Goal: Download file/media

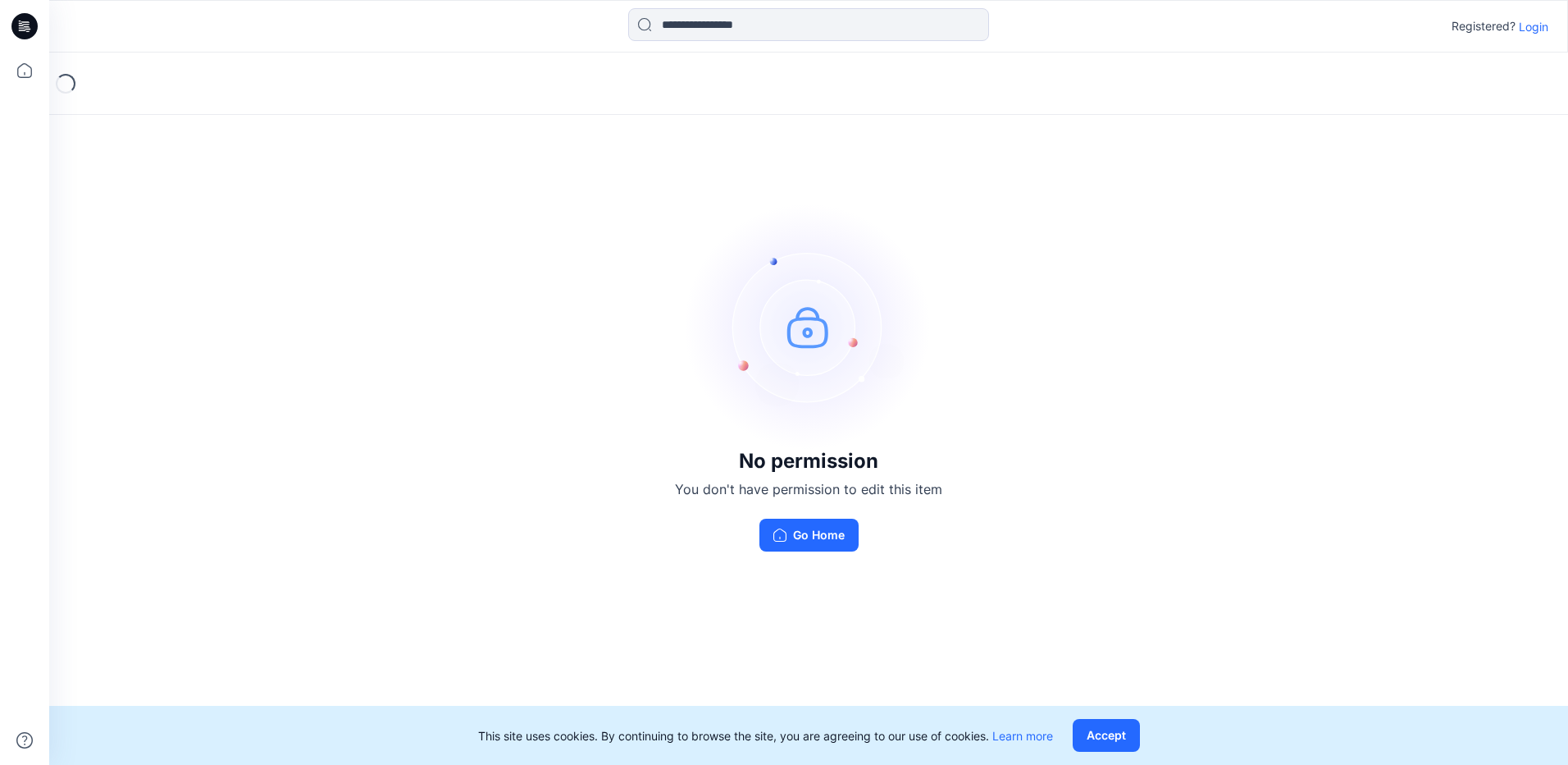
click at [1524, 23] on p "Login" at bounding box center [1533, 26] width 30 height 17
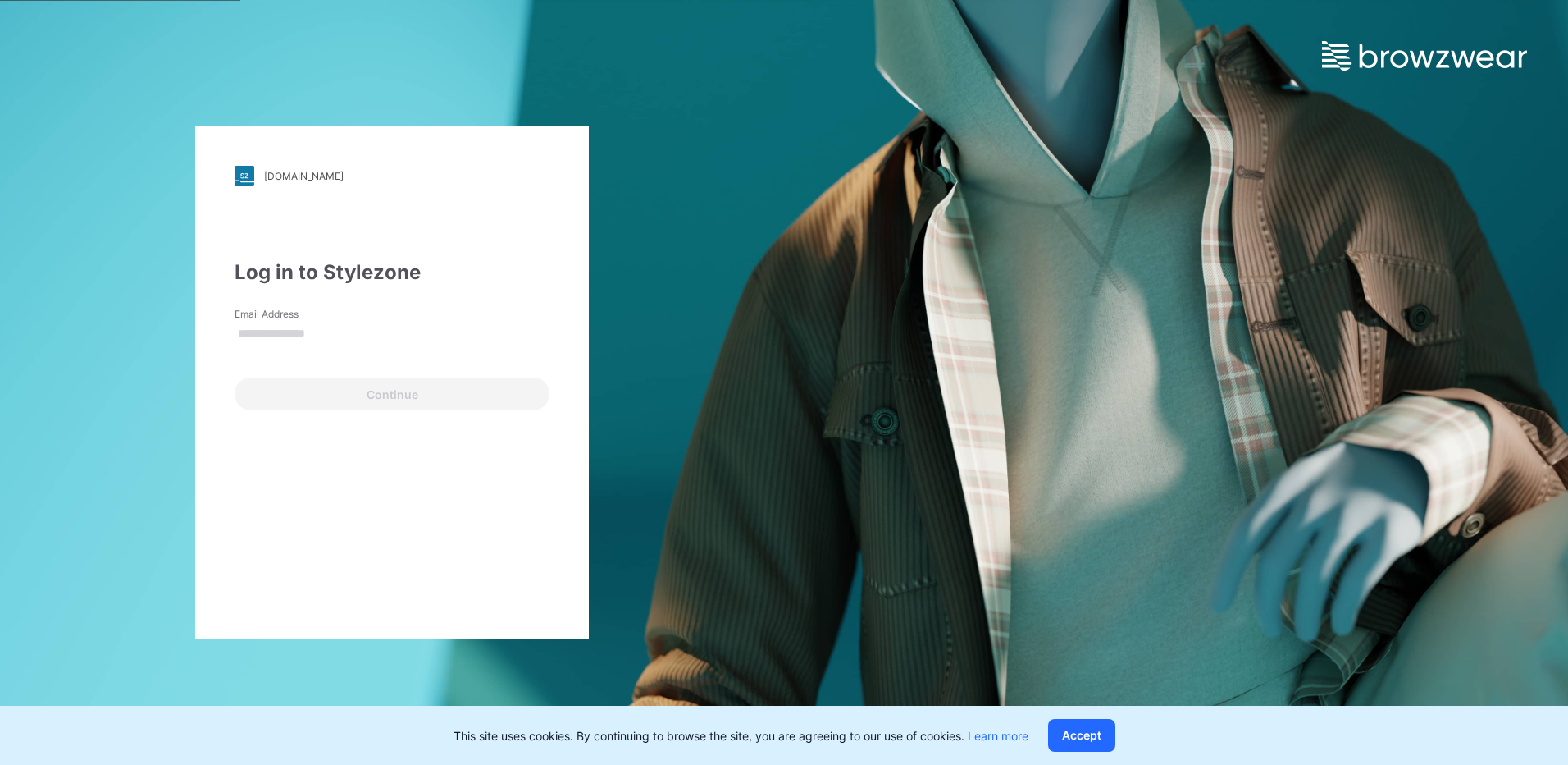
click at [355, 327] on input "Email Address" at bounding box center [392, 333] width 315 height 25
type input "**********"
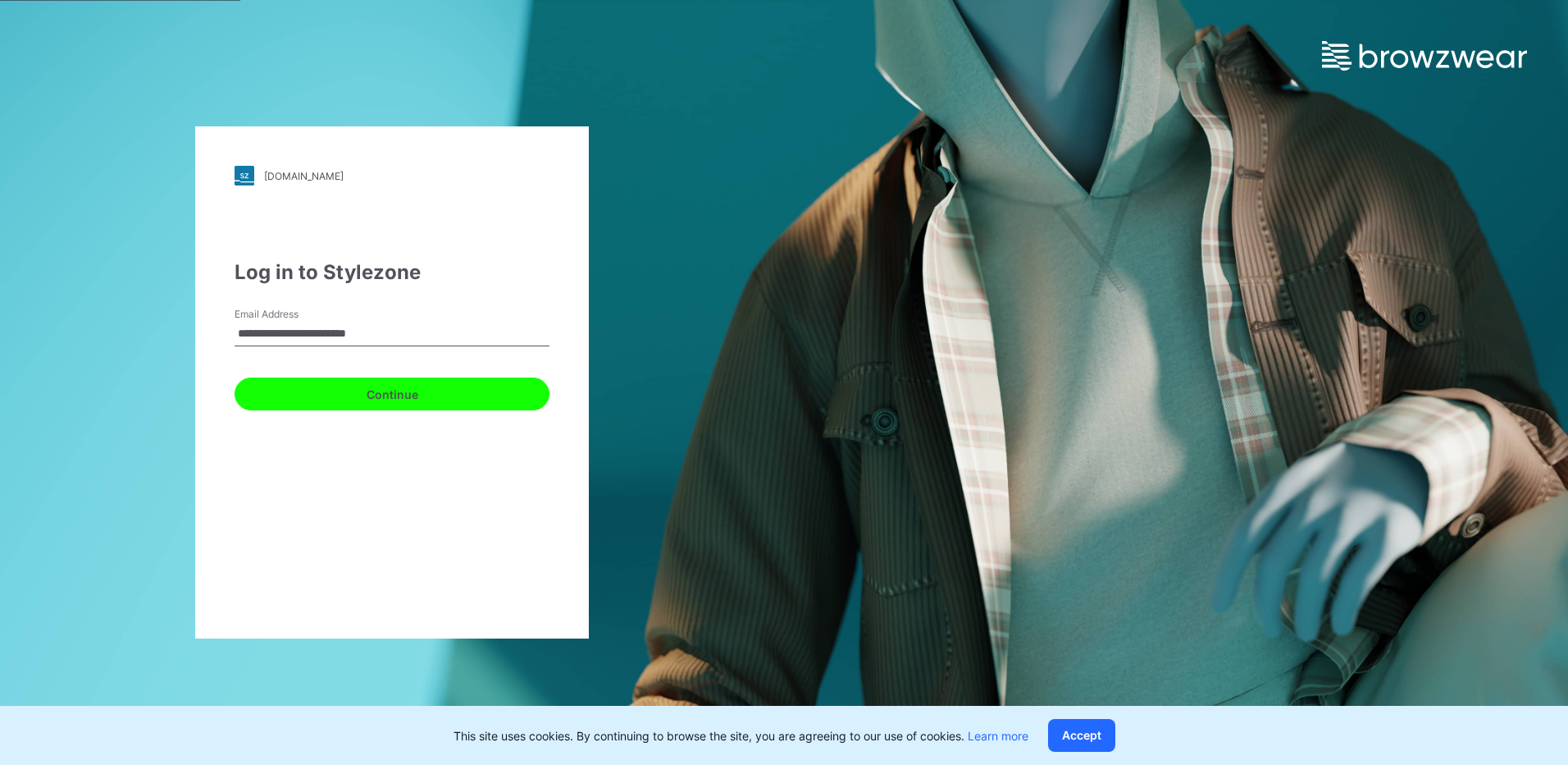
click at [372, 392] on button "Continue" at bounding box center [392, 393] width 315 height 33
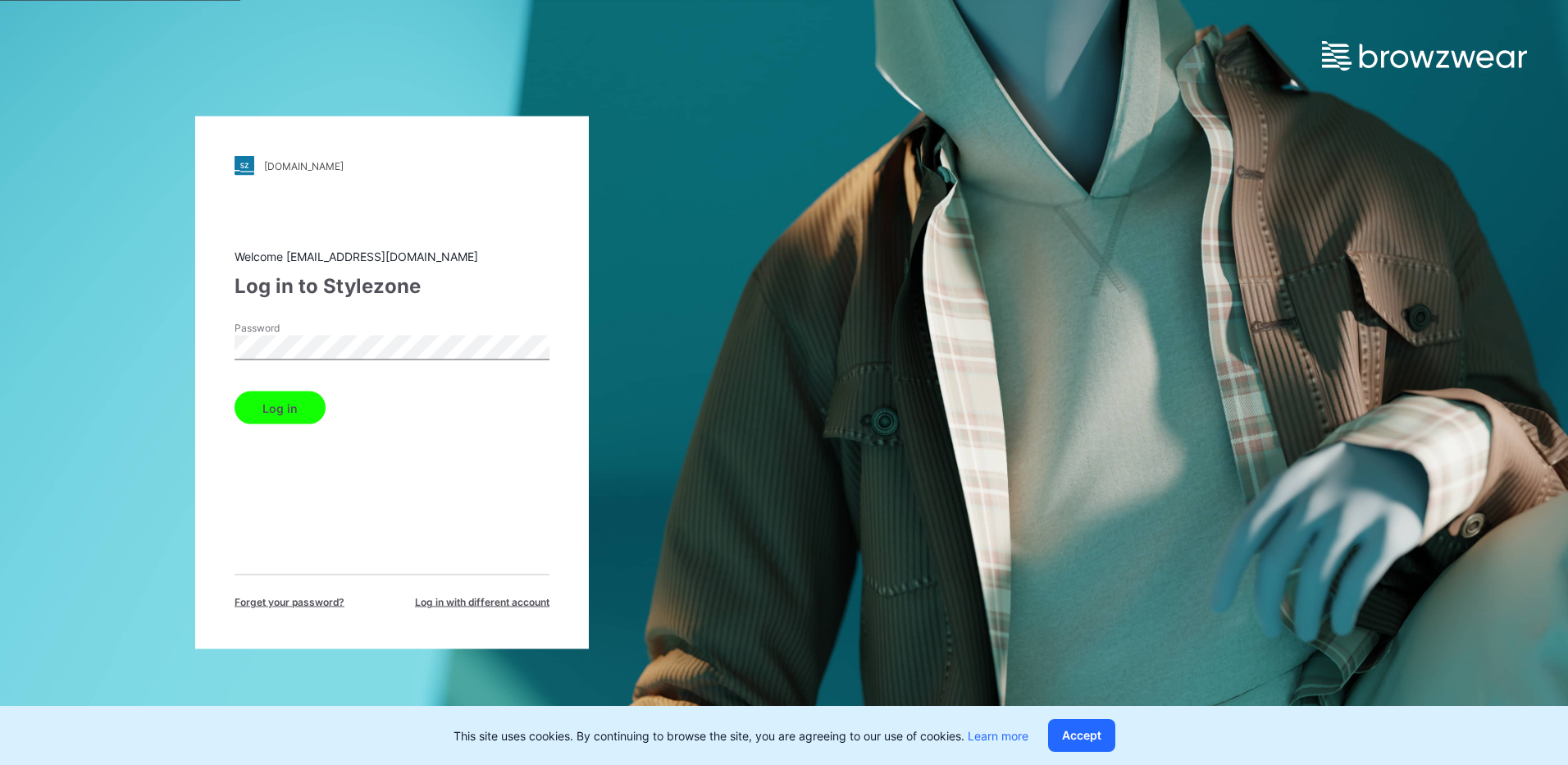
click at [234, 392] on button "Log in" at bounding box center [280, 408] width 91 height 33
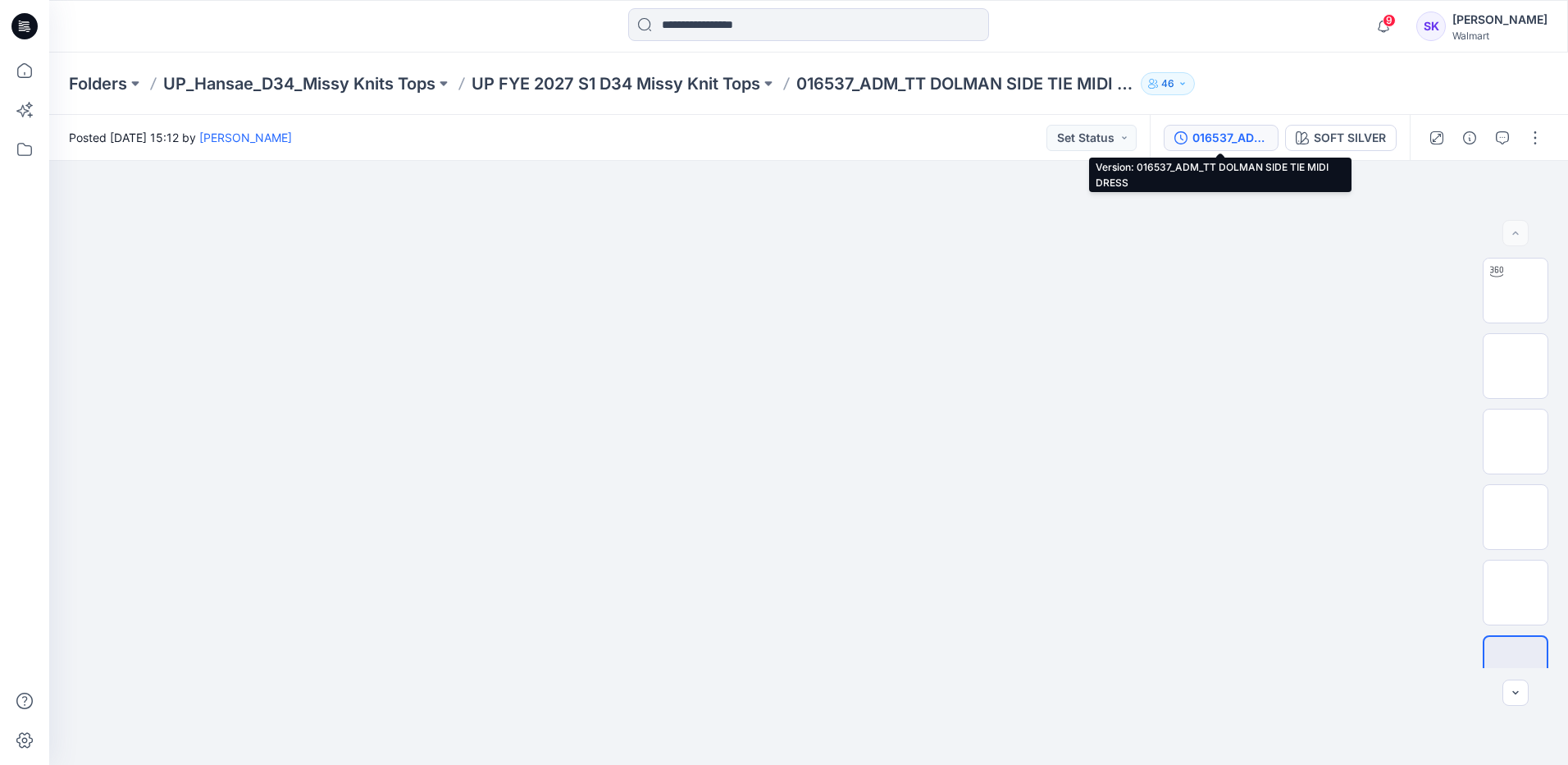
click at [956, 131] on div "016537_ADM_TT DOLMAN SIDE TIE MIDI DRESS" at bounding box center [1230, 138] width 75 height 18
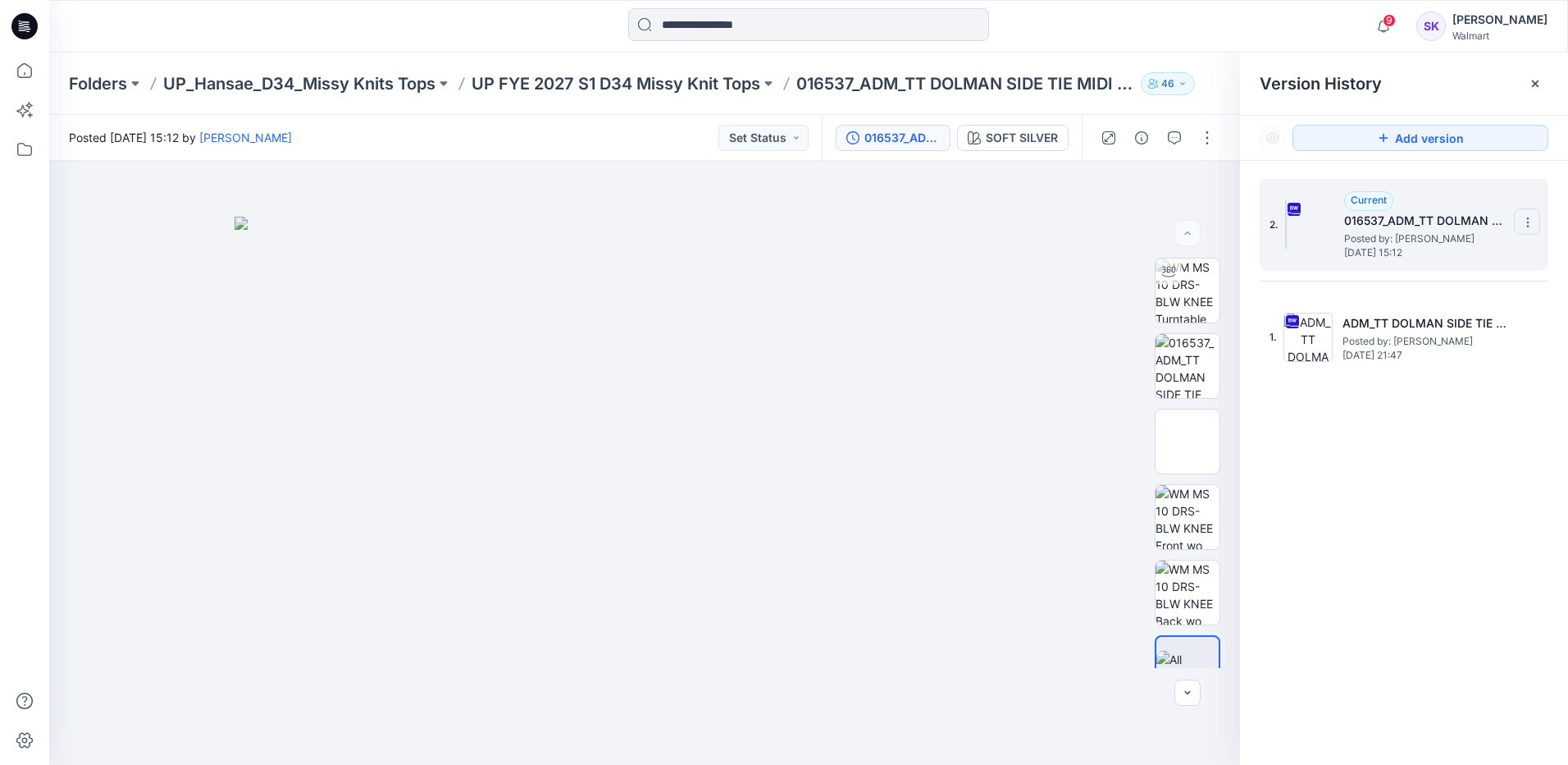
click at [956, 219] on icon at bounding box center [1528, 222] width 13 height 13
click at [956, 261] on span "Download Source BW File" at bounding box center [1444, 254] width 137 height 20
